Goal: Task Accomplishment & Management: Use online tool/utility

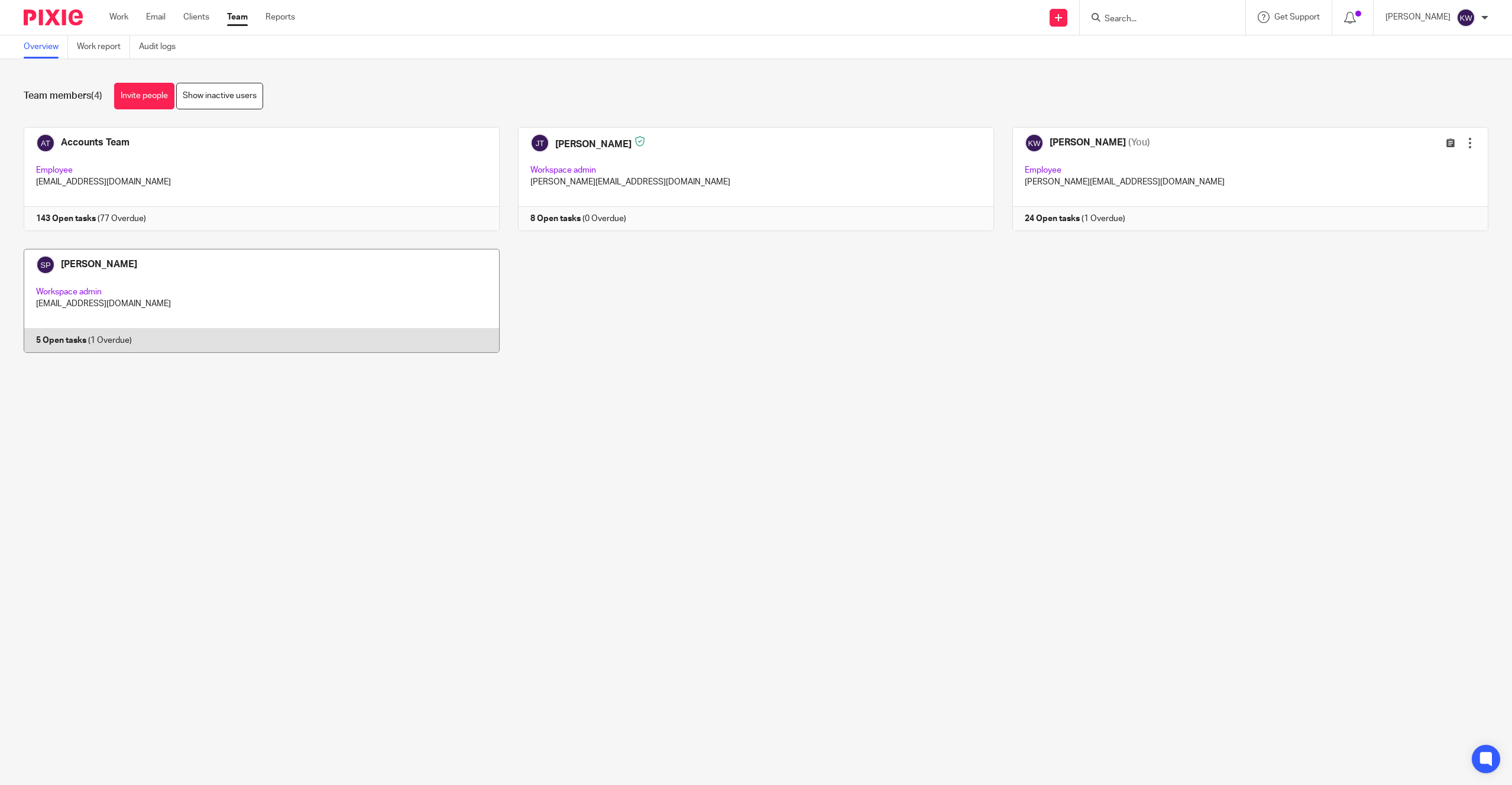
click at [200, 314] on link at bounding box center [253, 301] width 494 height 104
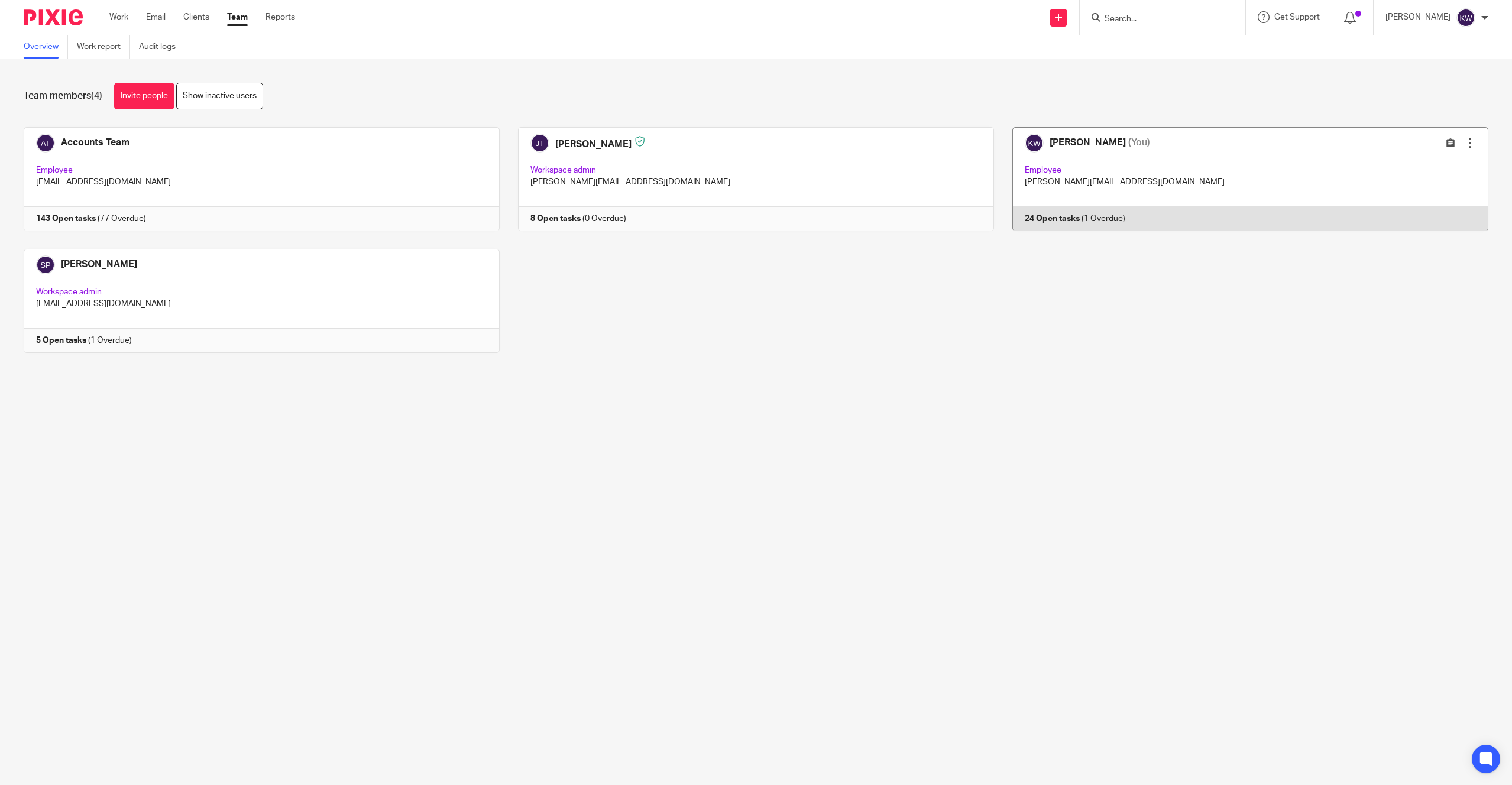
click at [1146, 175] on link at bounding box center [1241, 179] width 494 height 104
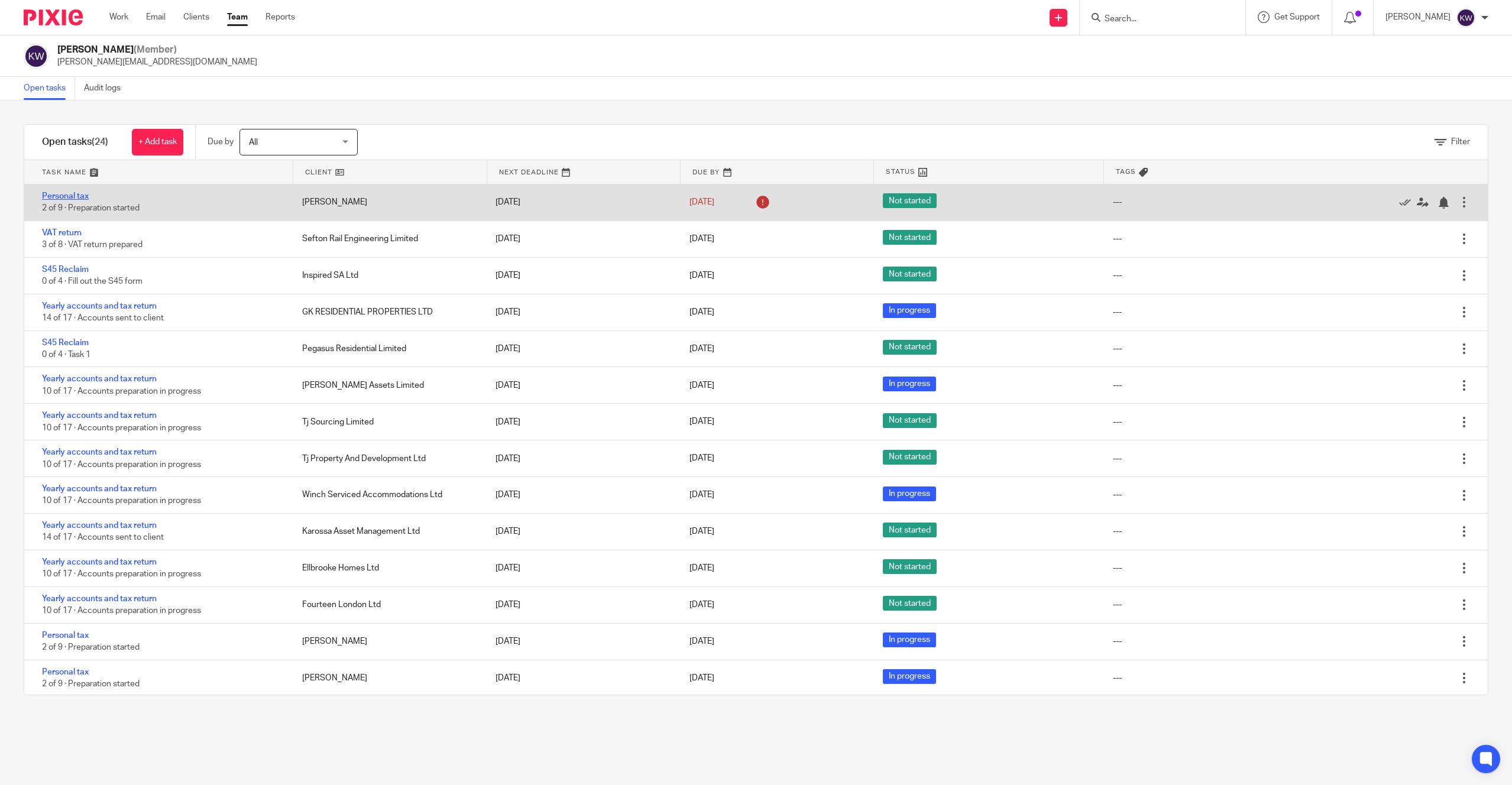
click at [79, 194] on link "Personal tax" at bounding box center [65, 196] width 47 height 8
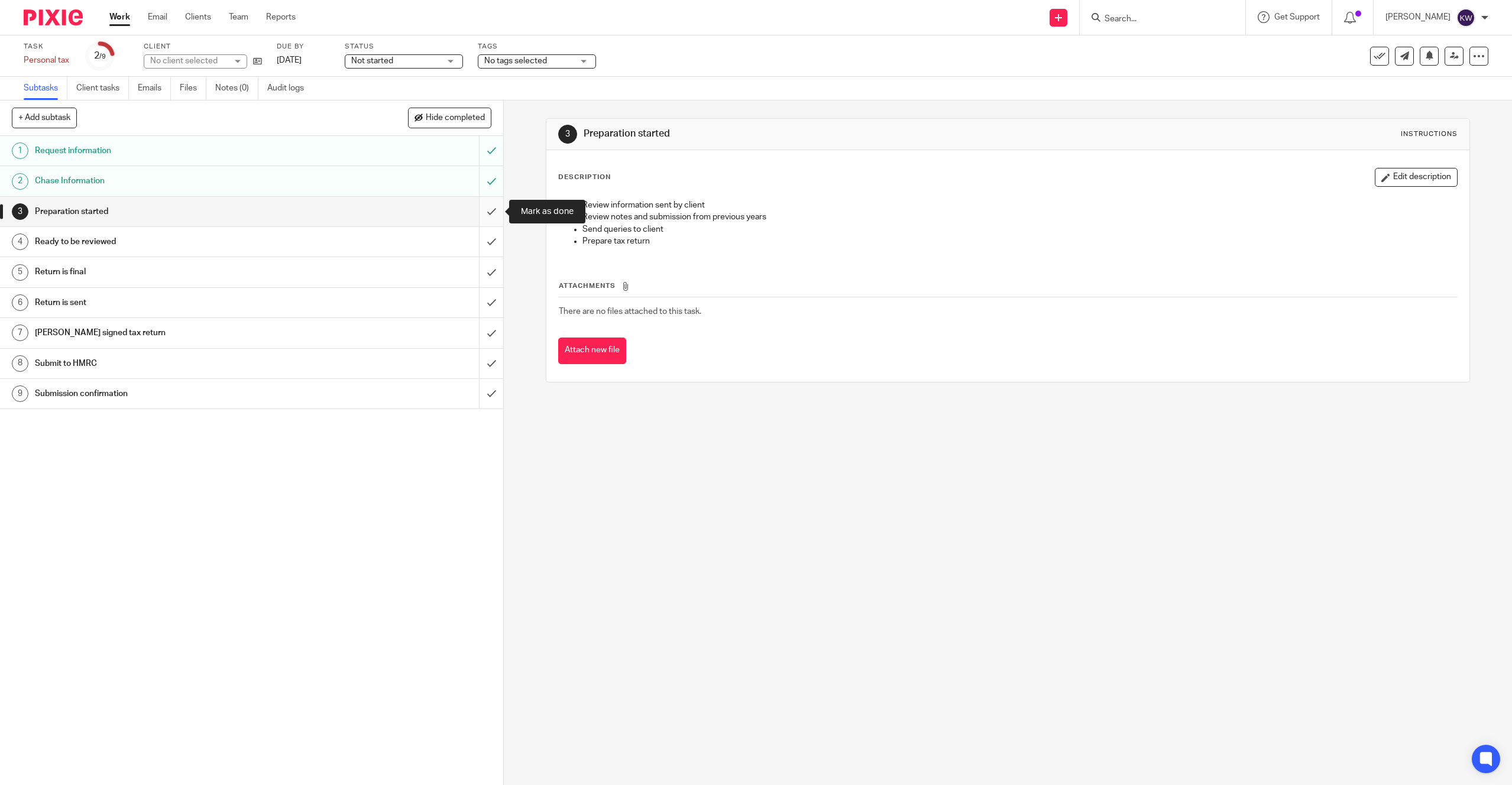
click at [489, 211] on input "submit" at bounding box center [251, 212] width 503 height 30
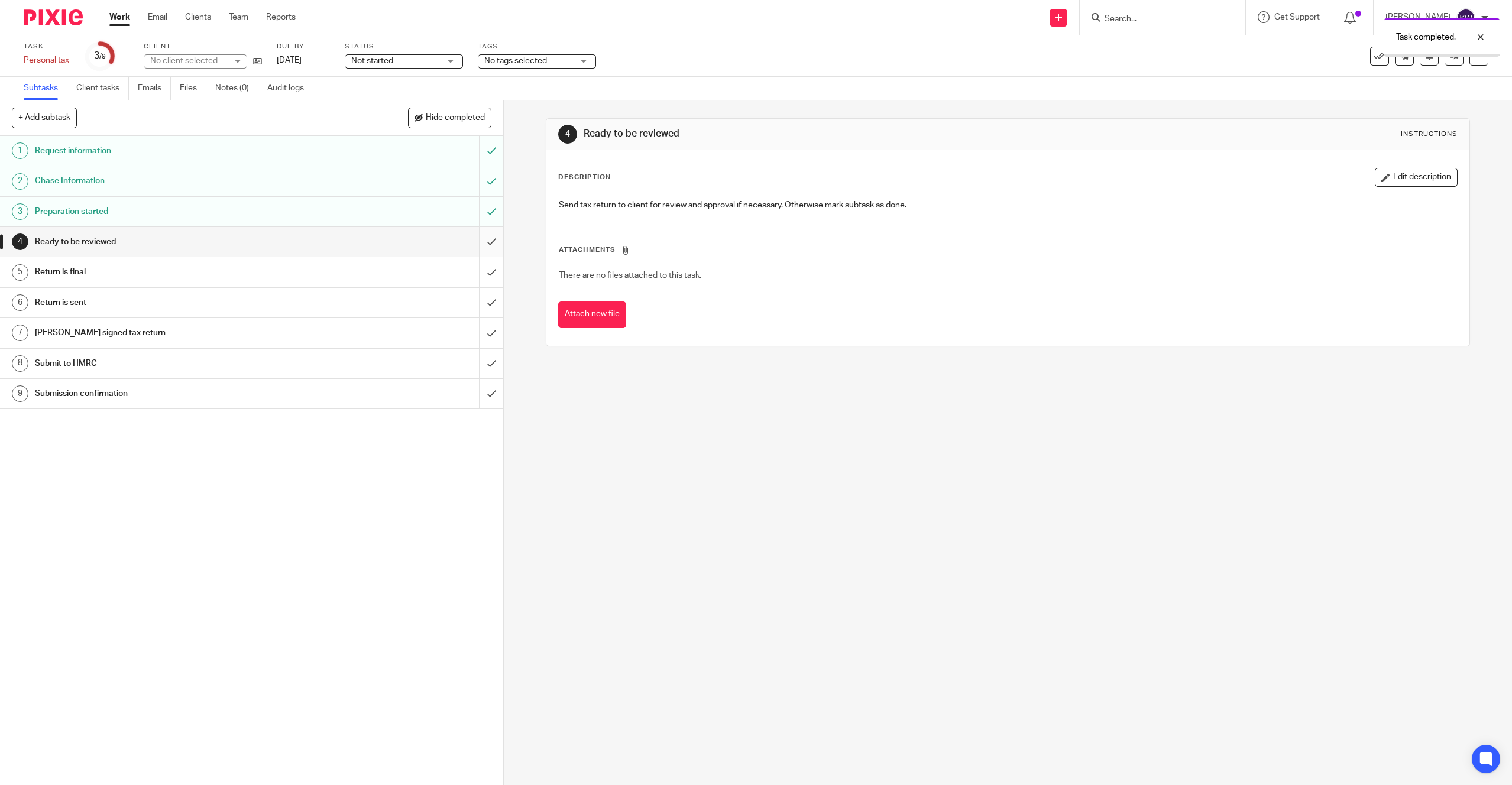
click at [490, 239] on input "submit" at bounding box center [251, 242] width 503 height 30
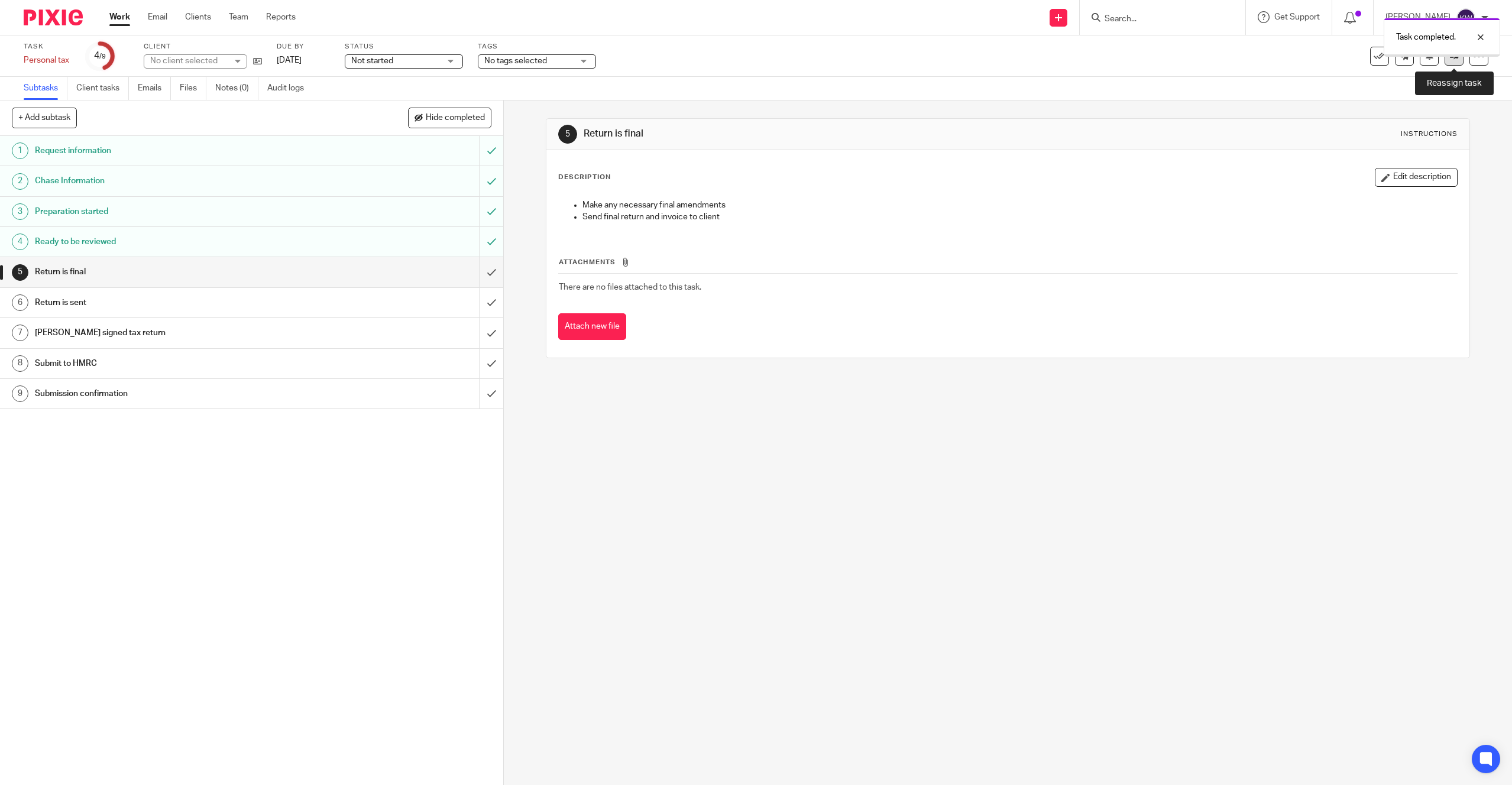
click at [1451, 61] on link at bounding box center [1454, 56] width 19 height 19
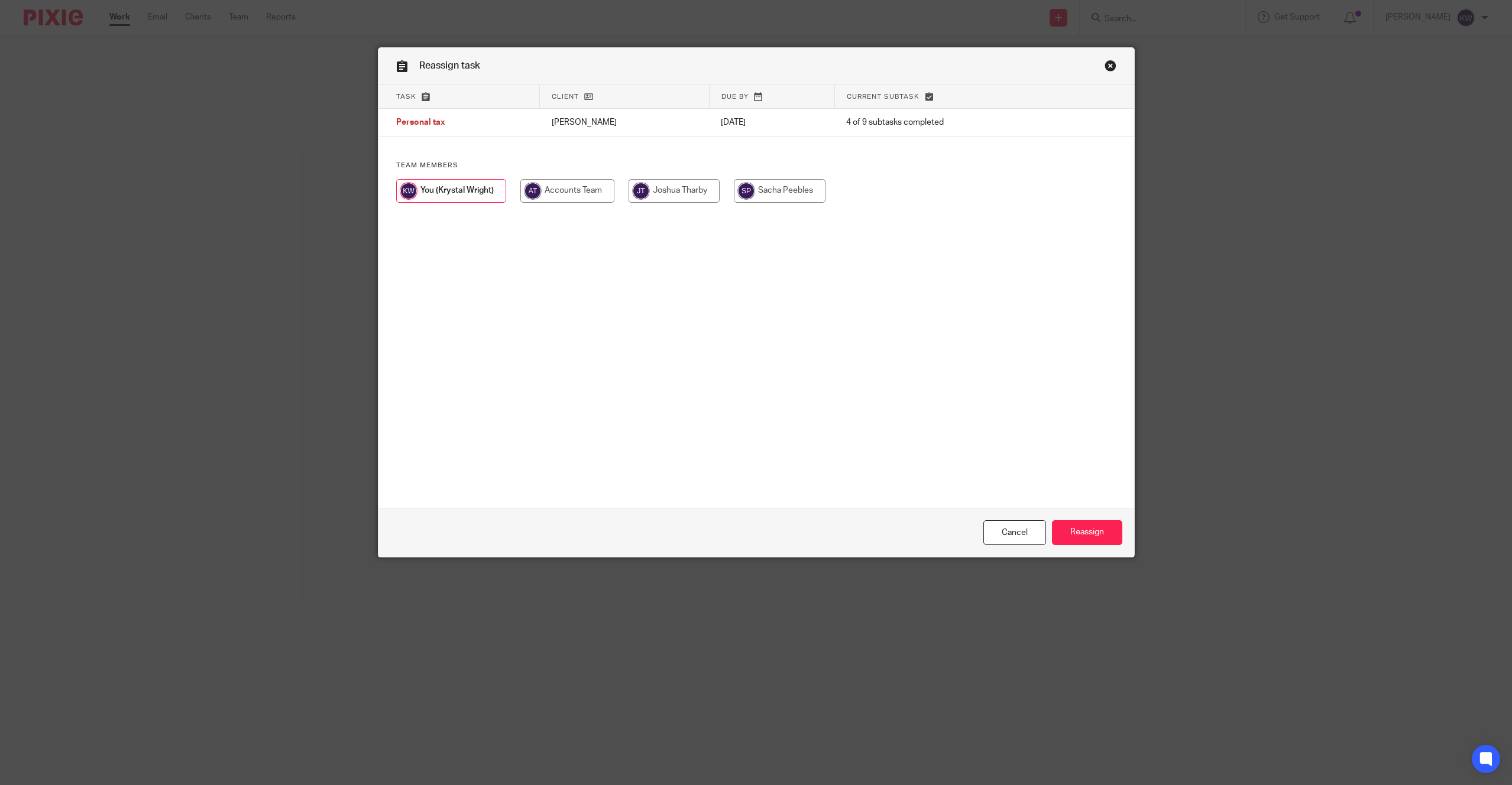
drag, startPoint x: 708, startPoint y: 191, endPoint x: 747, endPoint y: 244, distance: 65.8
click at [708, 192] on input "radio" at bounding box center [674, 191] width 91 height 24
radio input "true"
click at [1098, 526] on input "Reassign" at bounding box center [1087, 533] width 70 height 26
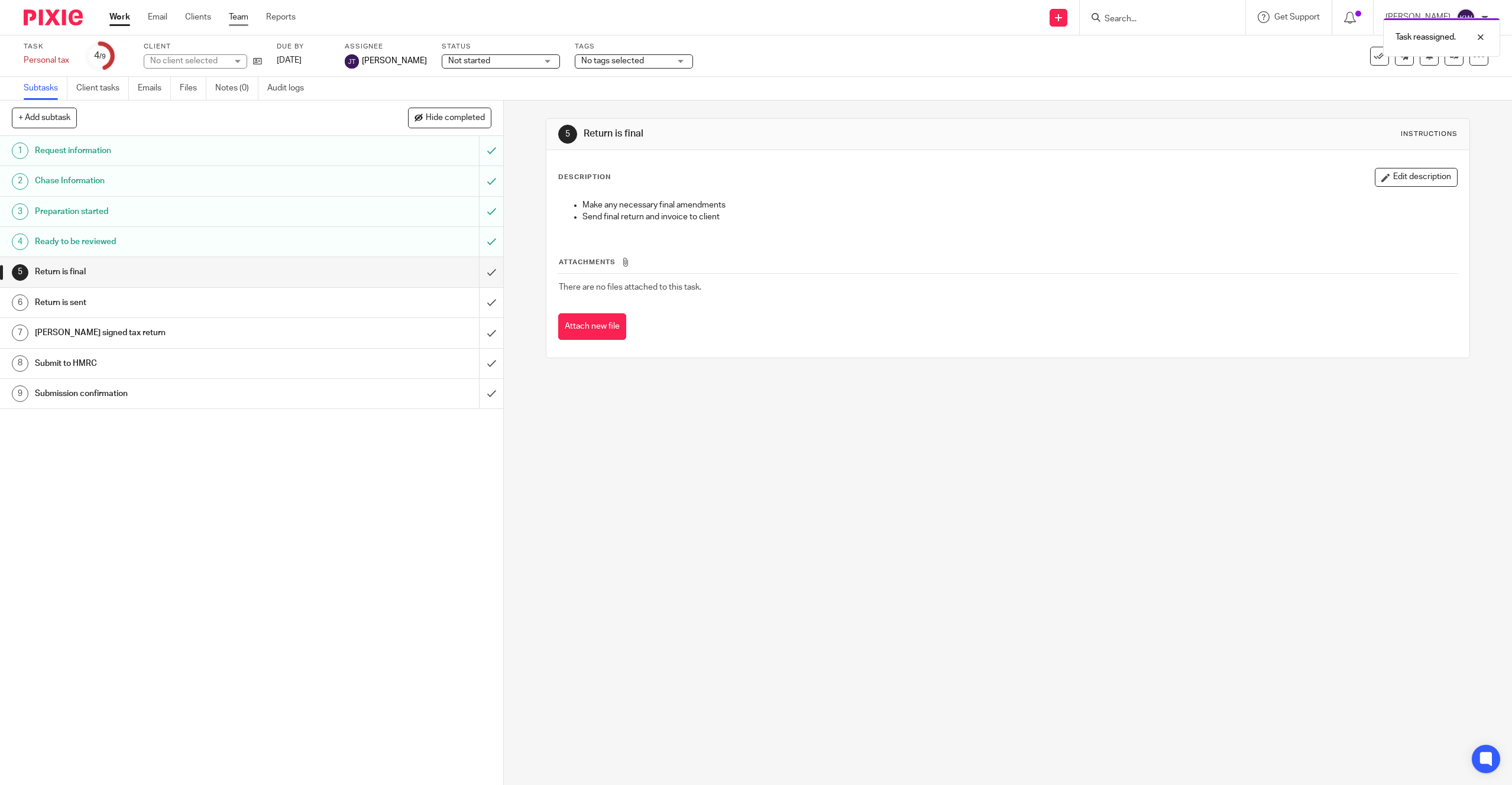
click at [230, 18] on link "Team" at bounding box center [238, 17] width 20 height 12
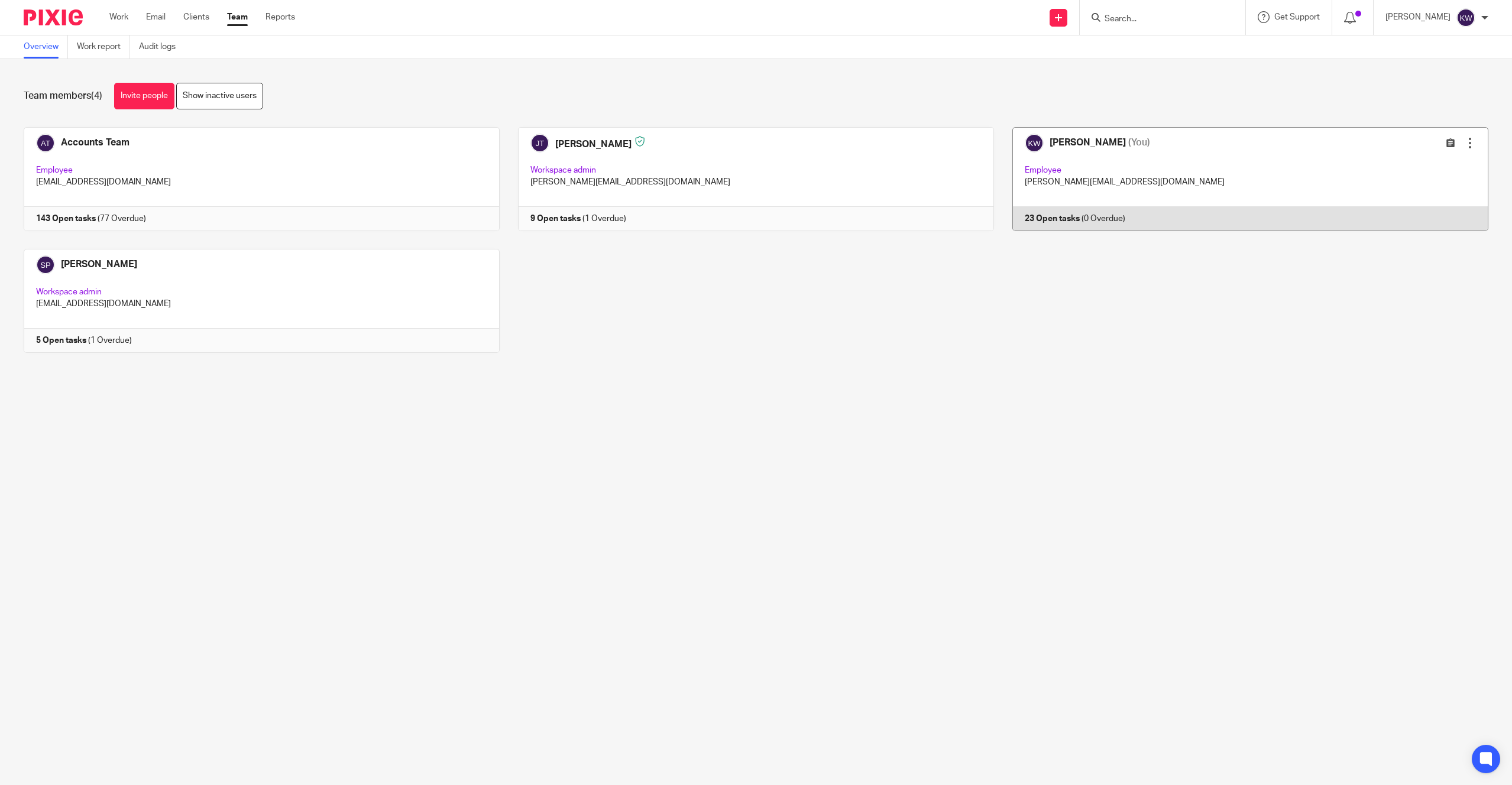
click at [1249, 174] on link at bounding box center [1241, 179] width 494 height 104
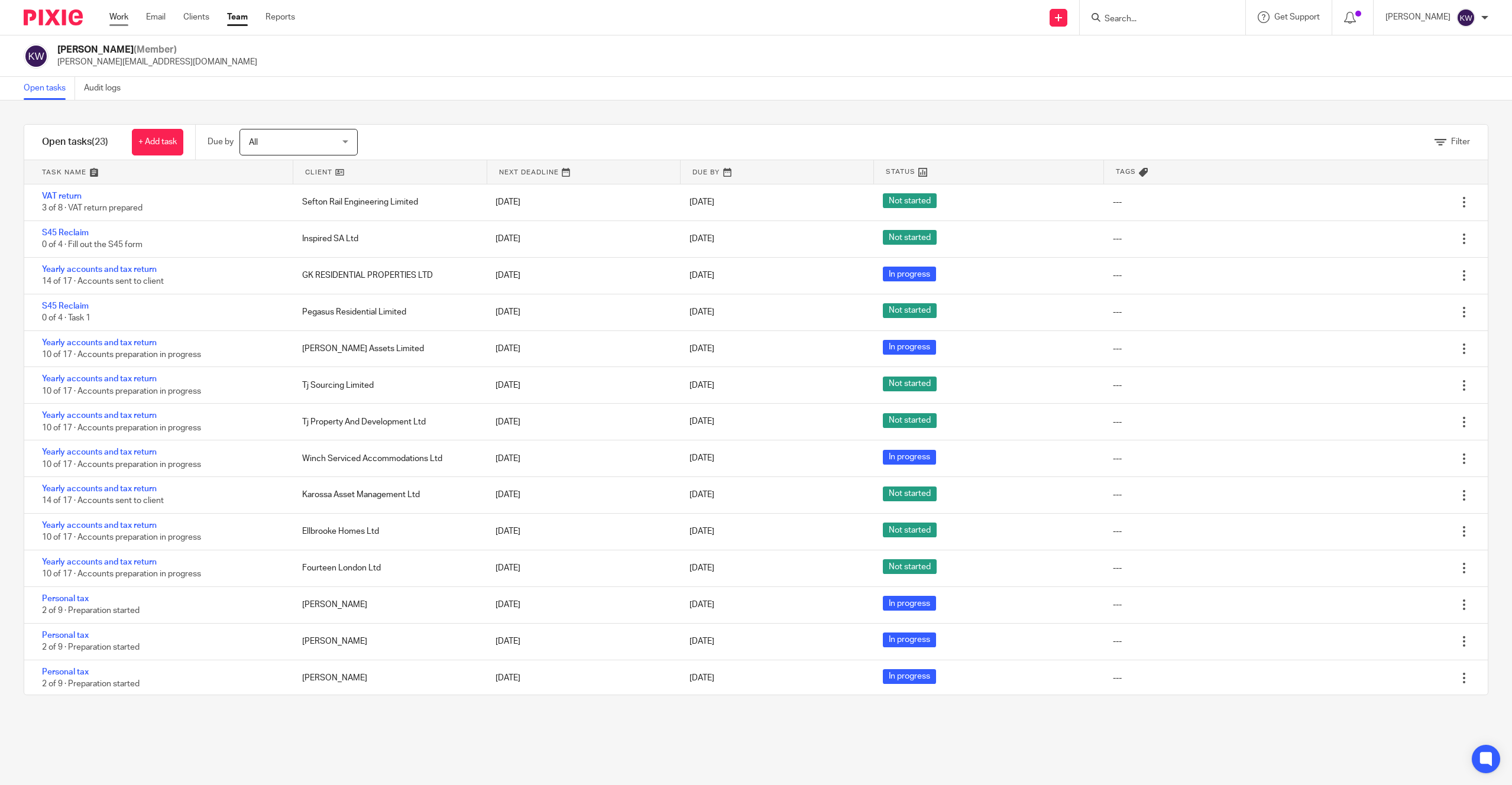
click at [123, 18] on link "Work" at bounding box center [119, 17] width 19 height 12
